Goal: Task Accomplishment & Management: Use online tool/utility

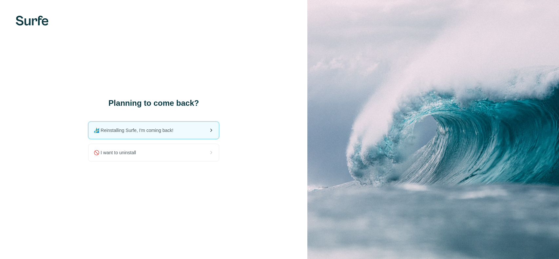
click at [205, 128] on div "🏄🏻‍♂️ Reinstalling Surfe, I'm coming back!" at bounding box center [154, 130] width 130 height 17
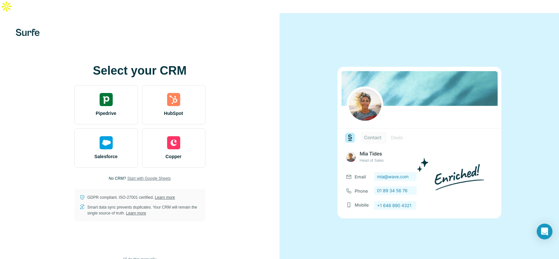
click at [137, 176] on span "Start with Google Sheets" at bounding box center [149, 179] width 44 height 6
